Goal: Task Accomplishment & Management: Use online tool/utility

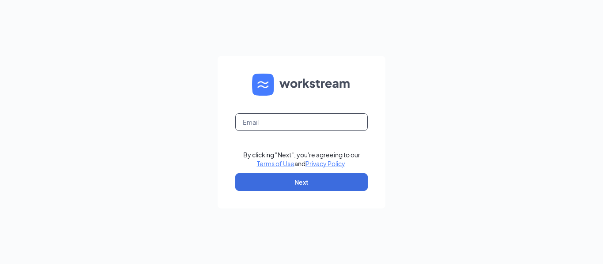
click at [259, 117] on input "text" at bounding box center [301, 122] width 132 height 18
type input "culvers077@gmail.com"
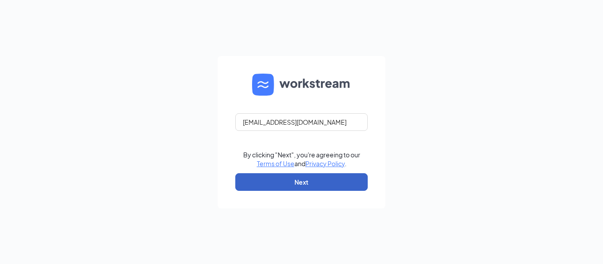
click at [282, 186] on button "Next" at bounding box center [301, 182] width 132 height 18
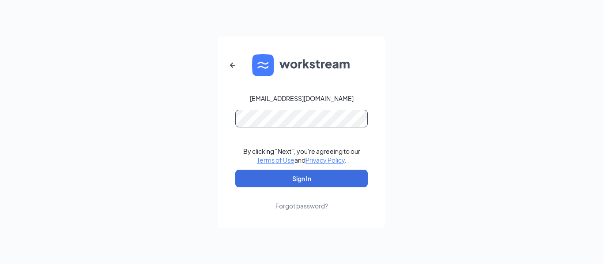
click at [235, 170] on button "Sign In" at bounding box center [301, 179] width 132 height 18
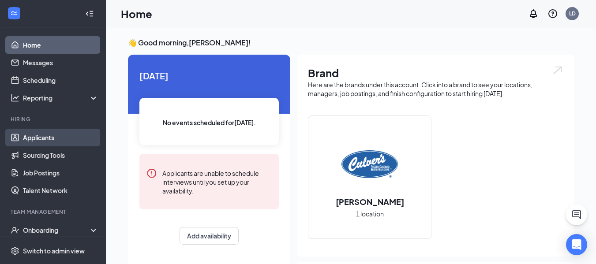
click at [29, 136] on link "Applicants" at bounding box center [60, 138] width 75 height 18
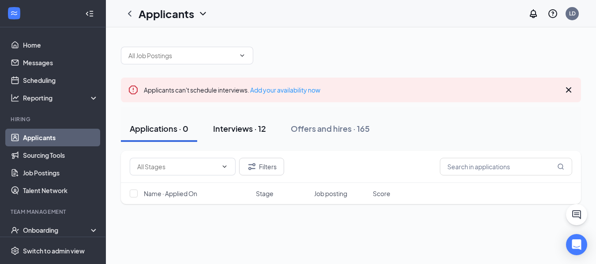
click at [253, 125] on div "Interviews · 12" at bounding box center [239, 128] width 53 height 11
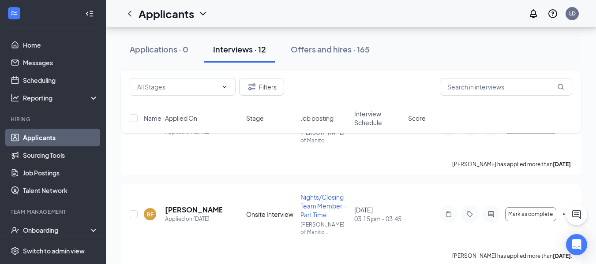
scroll to position [304, 0]
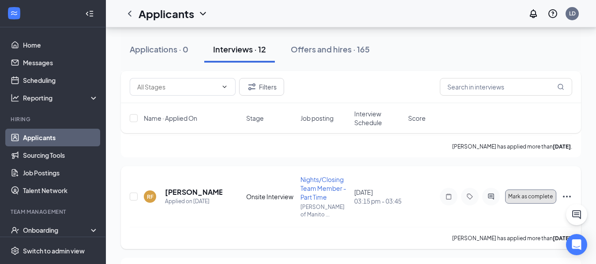
click at [531, 198] on span "Mark as complete" at bounding box center [530, 197] width 45 height 6
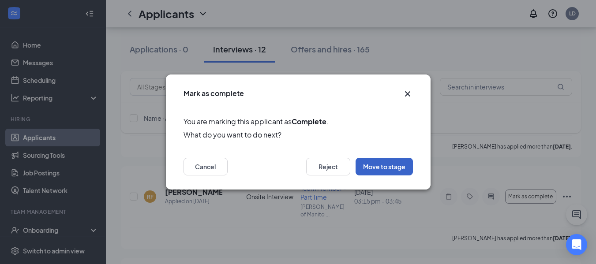
click at [374, 163] on button "Move to stage" at bounding box center [384, 167] width 57 height 18
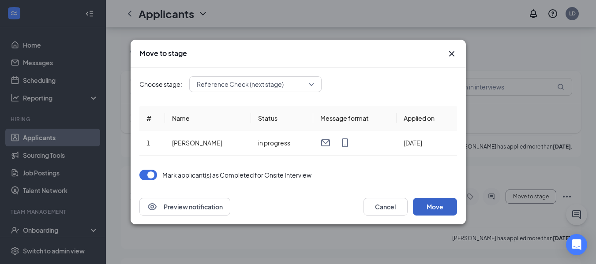
click at [434, 206] on button "Move" at bounding box center [435, 207] width 44 height 18
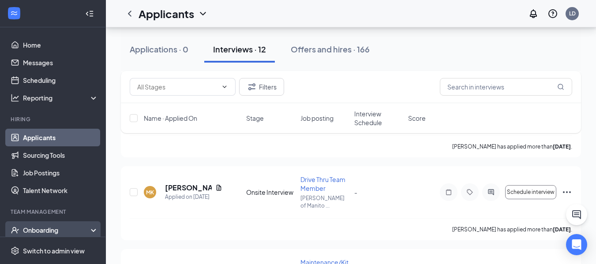
click at [44, 230] on div "Onboarding" at bounding box center [57, 230] width 68 height 9
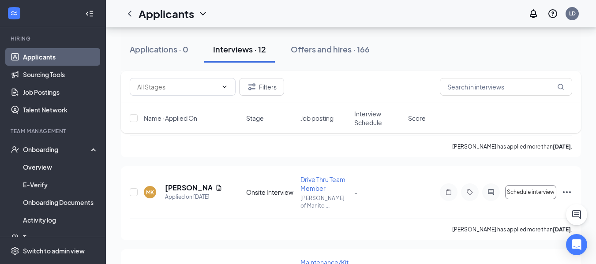
scroll to position [82, 0]
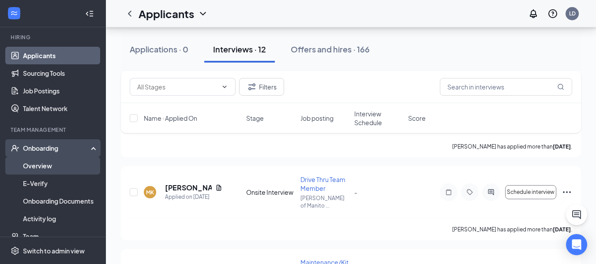
click at [68, 167] on link "Overview" at bounding box center [60, 166] width 75 height 18
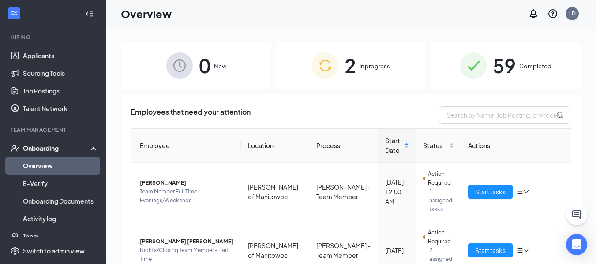
scroll to position [98, 0]
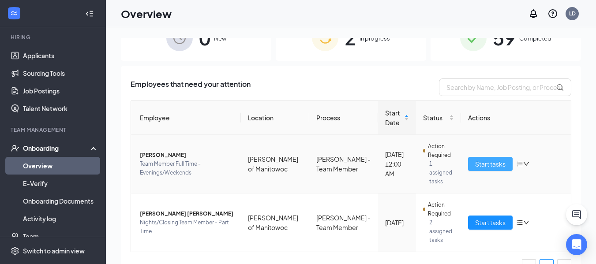
click at [485, 159] on span "Start tasks" at bounding box center [490, 164] width 30 height 10
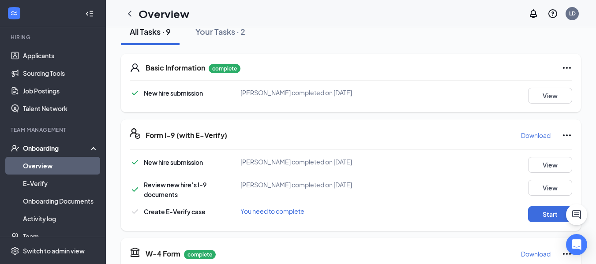
scroll to position [111, 0]
click at [542, 204] on div "New hire submission [PERSON_NAME] completed on [DATE] View Review new hire’s I-…" at bounding box center [351, 189] width 443 height 65
click at [544, 212] on button "Start" at bounding box center [550, 214] width 44 height 16
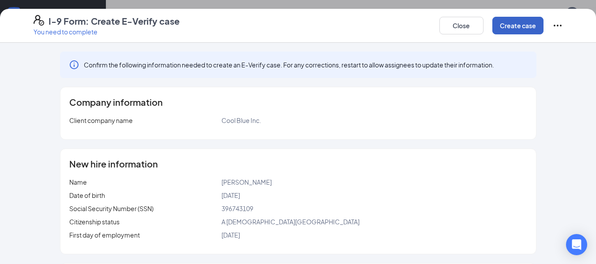
click at [500, 23] on button "Create case" at bounding box center [517, 26] width 51 height 18
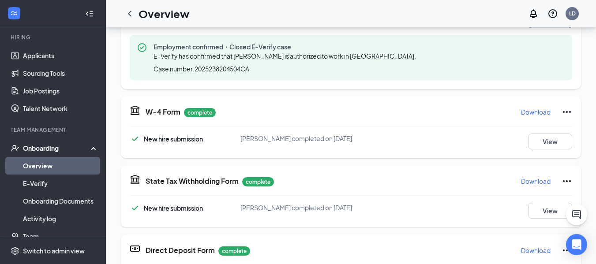
scroll to position [191, 0]
